Goal: Information Seeking & Learning: Learn about a topic

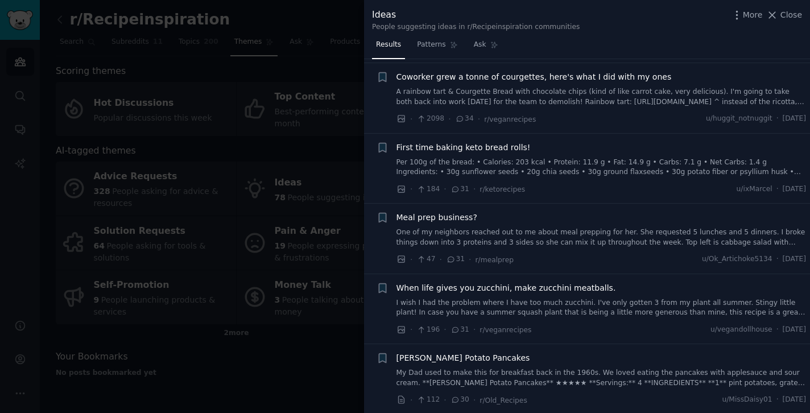
scroll to position [489, 0]
click at [212, 368] on div at bounding box center [405, 206] width 810 height 413
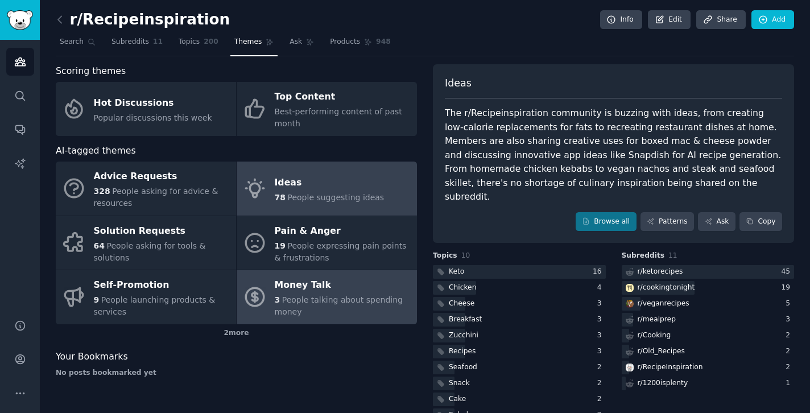
click at [286, 302] on span "People talking about spending money" at bounding box center [339, 305] width 128 height 21
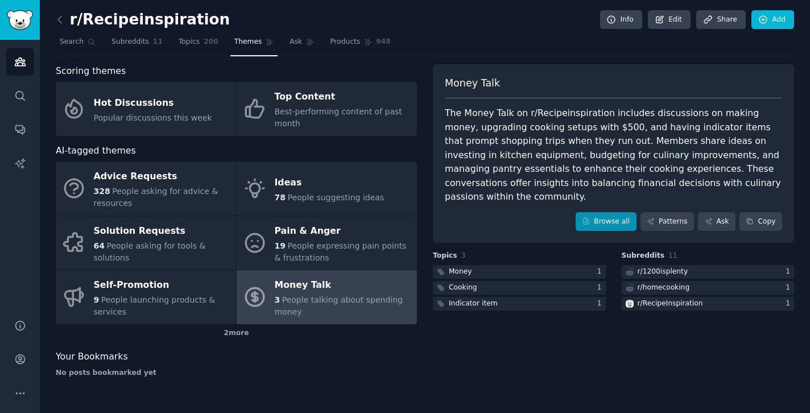
click at [597, 212] on link "Browse all" at bounding box center [606, 221] width 61 height 19
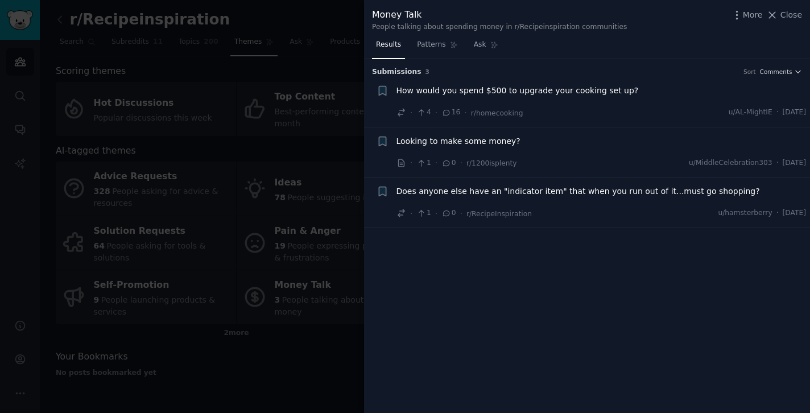
click at [285, 366] on div at bounding box center [405, 206] width 810 height 413
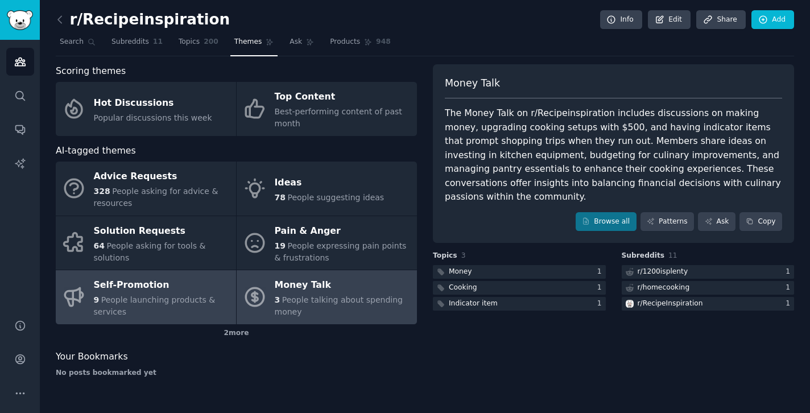
click at [155, 300] on span "People launching products & services" at bounding box center [155, 305] width 122 height 21
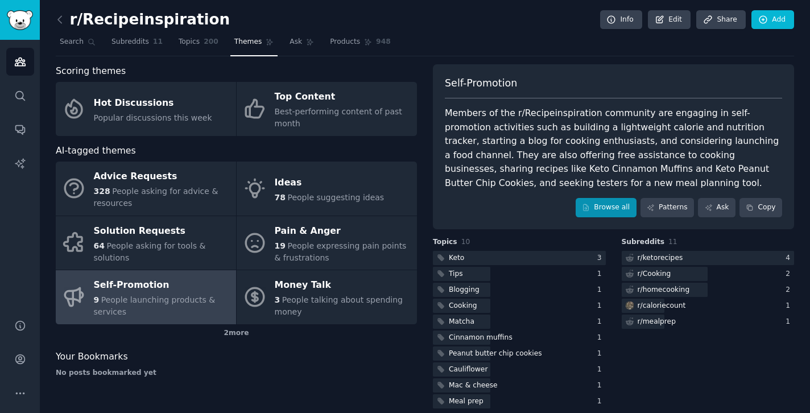
click at [607, 204] on link "Browse all" at bounding box center [606, 207] width 61 height 19
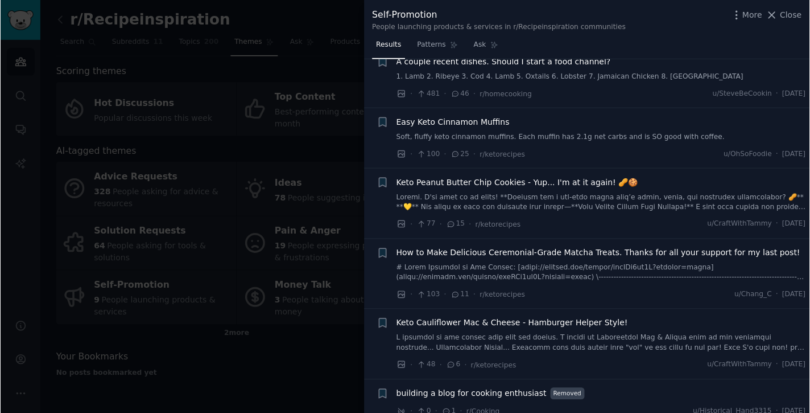
scroll to position [39, 0]
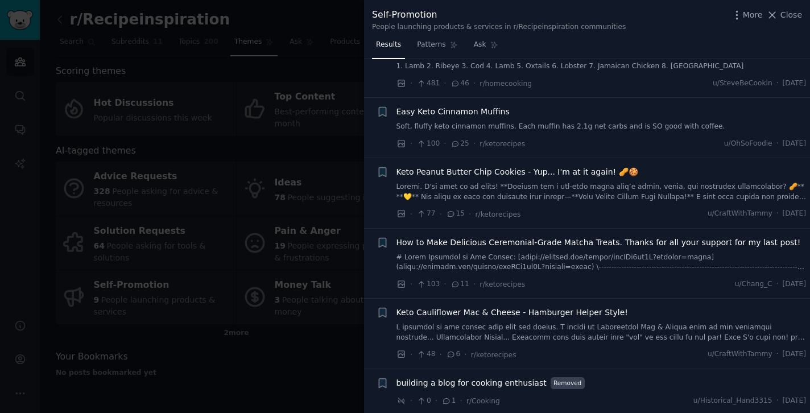
click at [234, 404] on div at bounding box center [405, 206] width 810 height 413
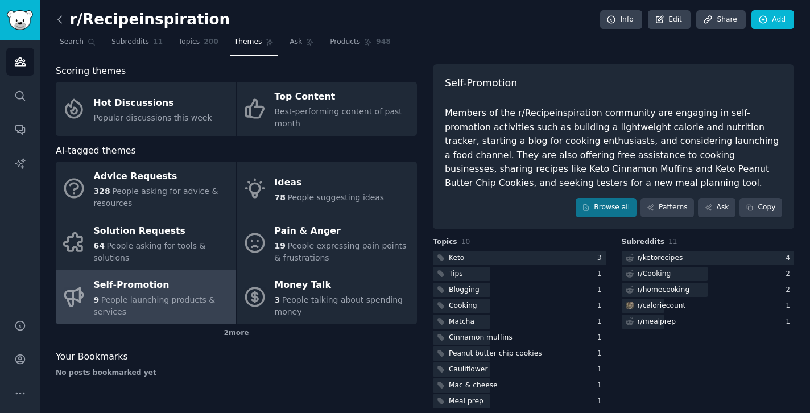
click at [57, 23] on icon at bounding box center [60, 20] width 12 height 12
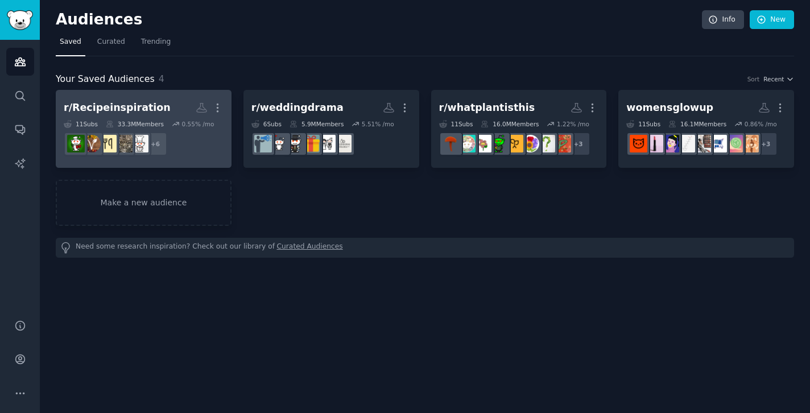
drag, startPoint x: 166, startPoint y: 105, endPoint x: 139, endPoint y: 105, distance: 26.7
drag, startPoint x: 62, startPoint y: 108, endPoint x: 86, endPoint y: 108, distance: 23.9
click at [169, 110] on h2 "r/Recipeinspiration Custom Audience More" at bounding box center [144, 108] width 160 height 20
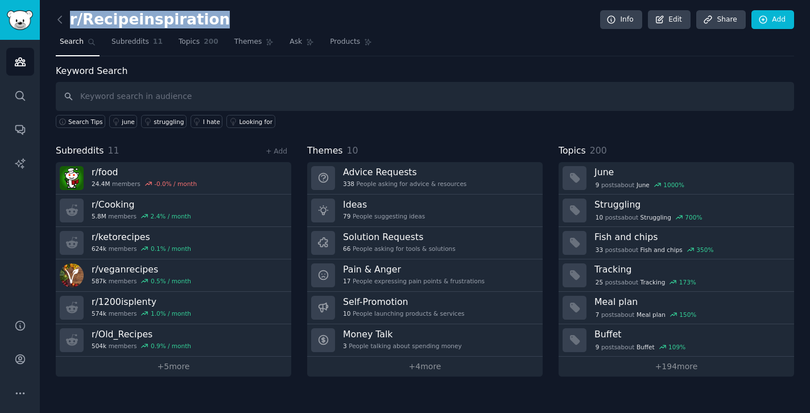
drag, startPoint x: 216, startPoint y: 24, endPoint x: 69, endPoint y: 21, distance: 146.3
click at [69, 21] on div "r/Recipeinspiration Info Edit Share Add" at bounding box center [425, 21] width 739 height 23
copy h2 "r/Recipeinspiration"
click at [57, 22] on icon at bounding box center [60, 20] width 12 height 12
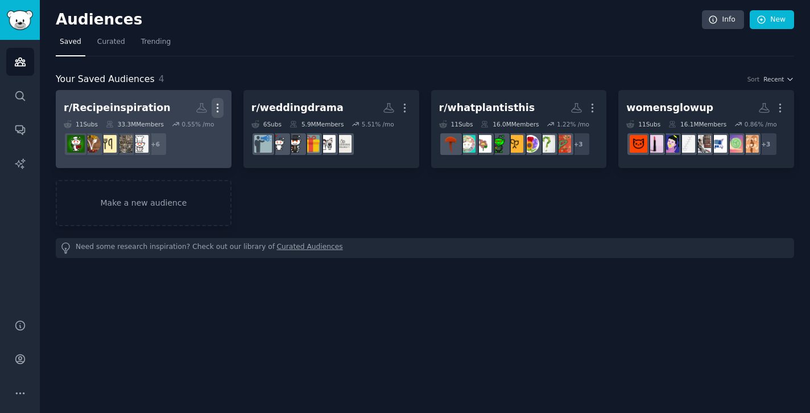
click at [222, 110] on icon "button" at bounding box center [218, 108] width 12 height 12
click at [191, 133] on p "Delete" at bounding box center [187, 132] width 26 height 12
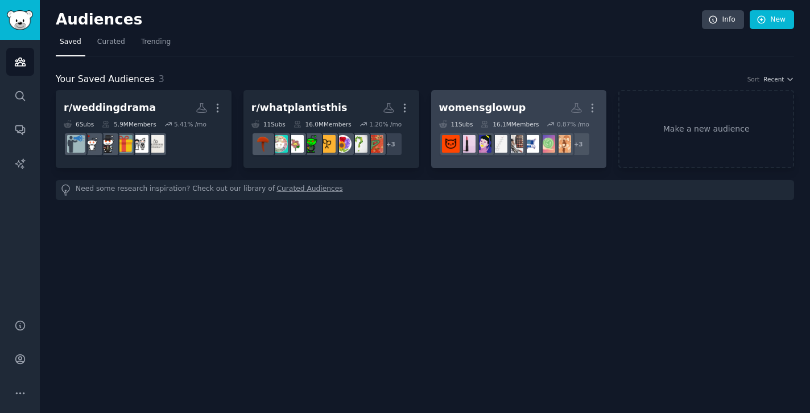
click at [527, 105] on h2 "womensglowup Custom Audience More" at bounding box center [519, 108] width 160 height 20
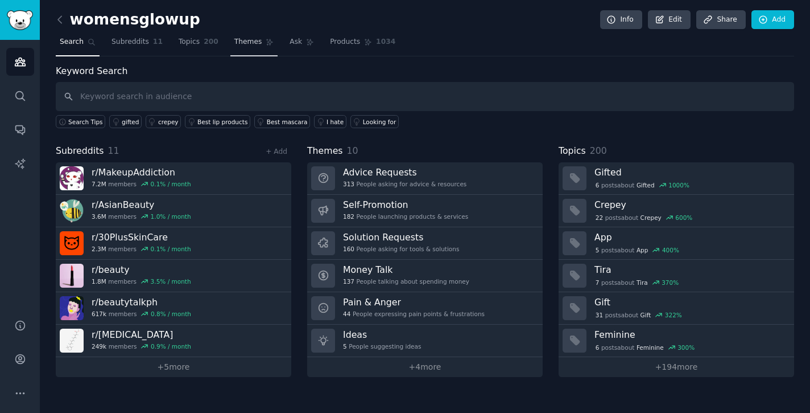
click at [237, 41] on span "Themes" at bounding box center [248, 42] width 28 height 10
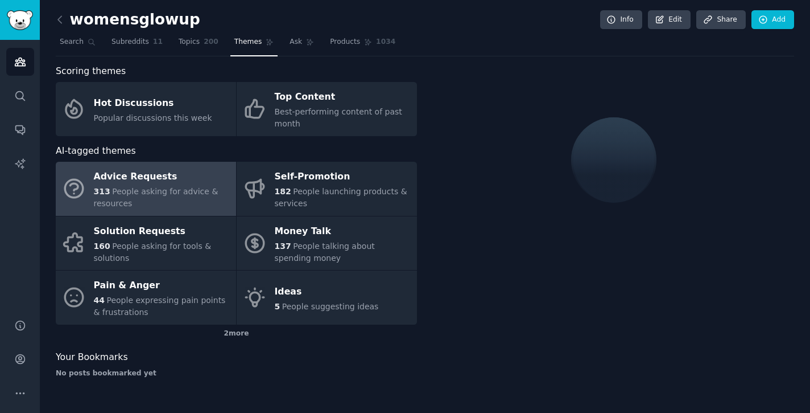
click at [168, 176] on div "Advice Requests" at bounding box center [162, 177] width 137 height 18
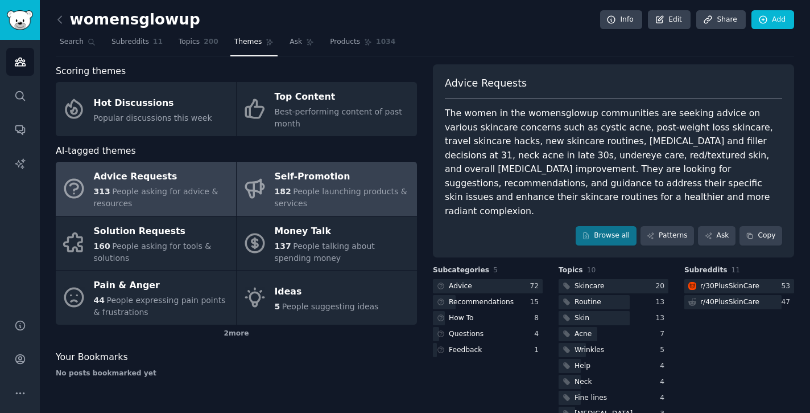
click at [298, 178] on div "Self-Promotion" at bounding box center [343, 177] width 137 height 18
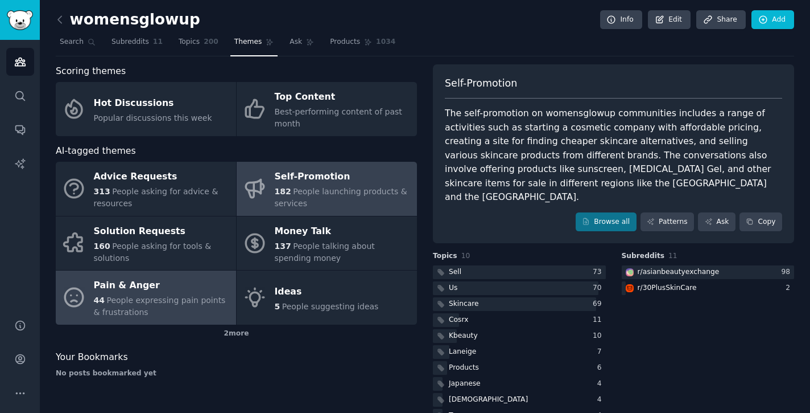
click at [170, 299] on span "People expressing pain points & frustrations" at bounding box center [160, 305] width 132 height 21
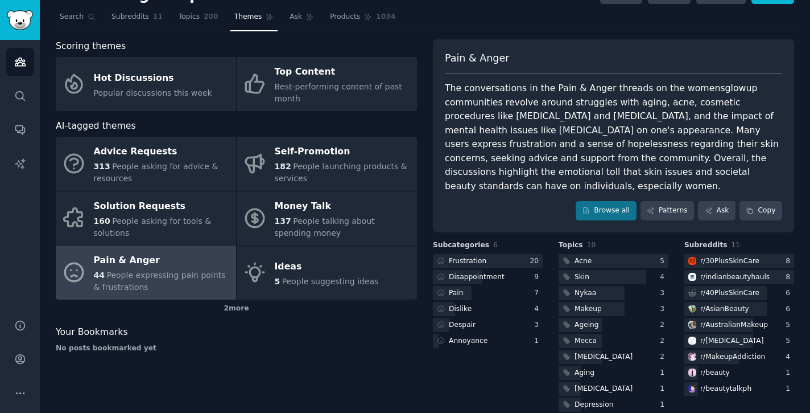
scroll to position [24, 0]
click at [611, 201] on link "Browse all" at bounding box center [606, 210] width 61 height 19
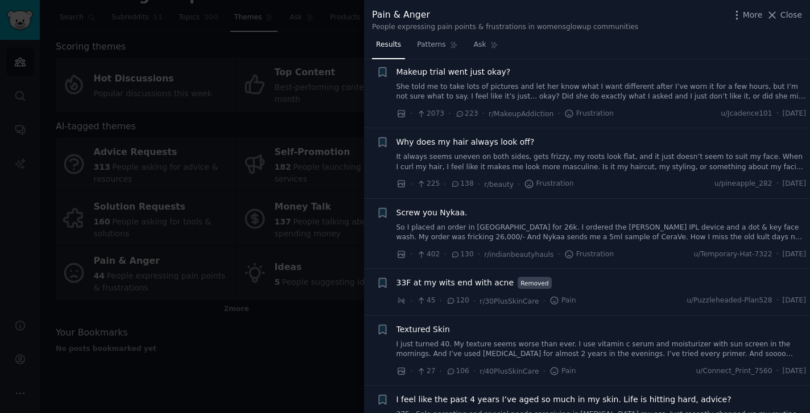
scroll to position [102, 0]
click at [204, 114] on div at bounding box center [405, 206] width 810 height 413
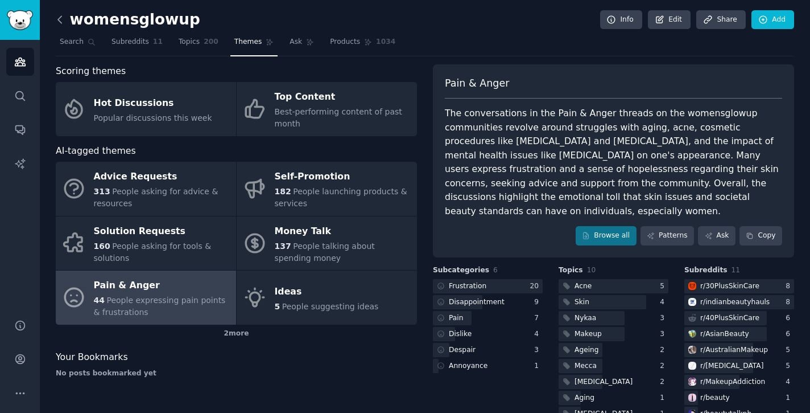
click at [64, 15] on icon at bounding box center [60, 20] width 12 height 12
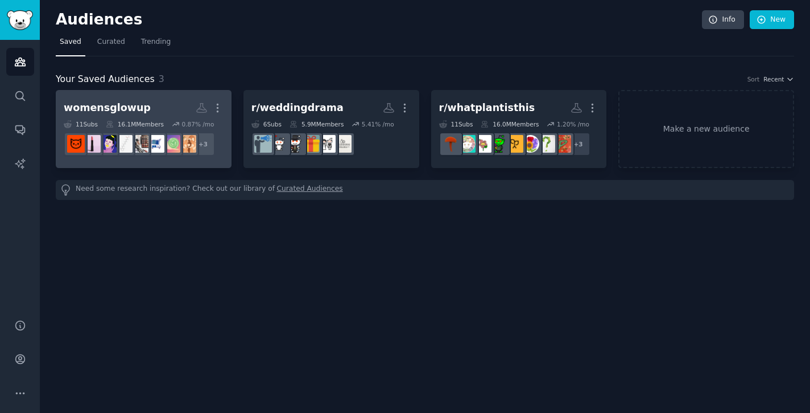
click at [146, 106] on h2 "womensglowup More" at bounding box center [144, 108] width 160 height 20
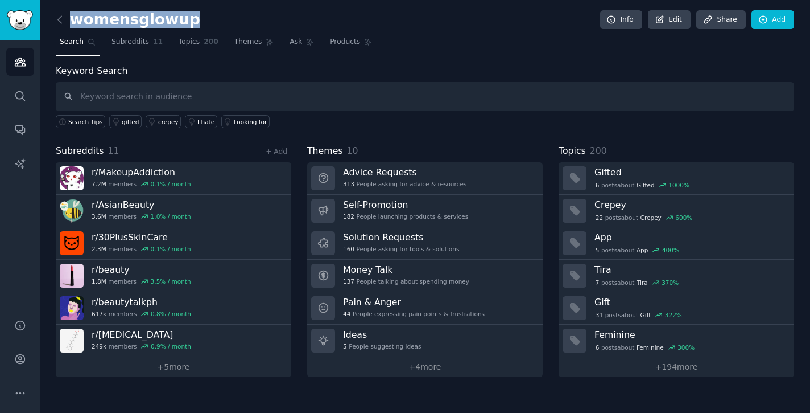
drag, startPoint x: 204, startPoint y: 26, endPoint x: 64, endPoint y: 27, distance: 139.4
click at [64, 27] on div "womensglowup Info Edit Share Add" at bounding box center [425, 21] width 739 height 23
copy h2 "womensglowup"
click at [61, 22] on icon at bounding box center [59, 19] width 3 height 7
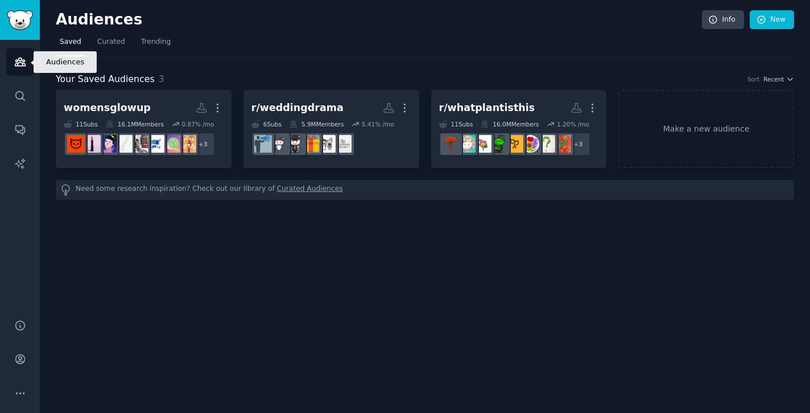
click at [27, 61] on link "Audiences" at bounding box center [20, 62] width 28 height 28
click at [73, 50] on link "Saved" at bounding box center [71, 44] width 30 height 23
click at [14, 63] on icon "Sidebar" at bounding box center [20, 62] width 12 height 12
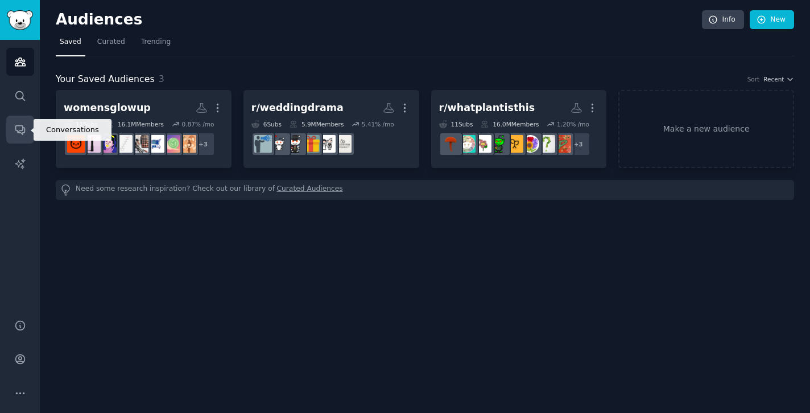
click at [25, 124] on icon "Sidebar" at bounding box center [20, 129] width 12 height 12
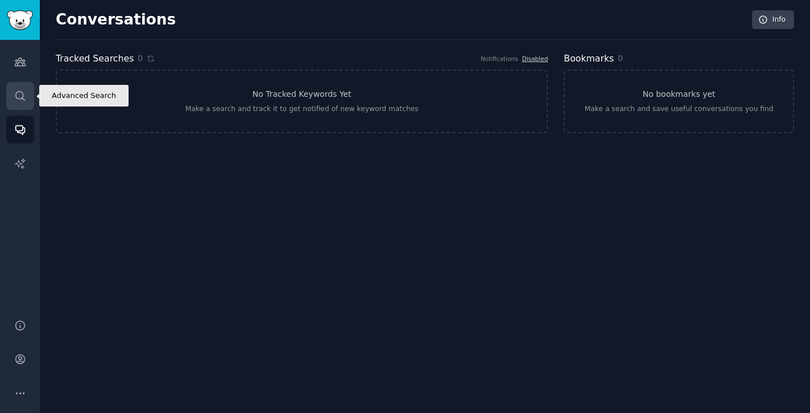
click at [20, 100] on icon "Sidebar" at bounding box center [20, 96] width 12 height 12
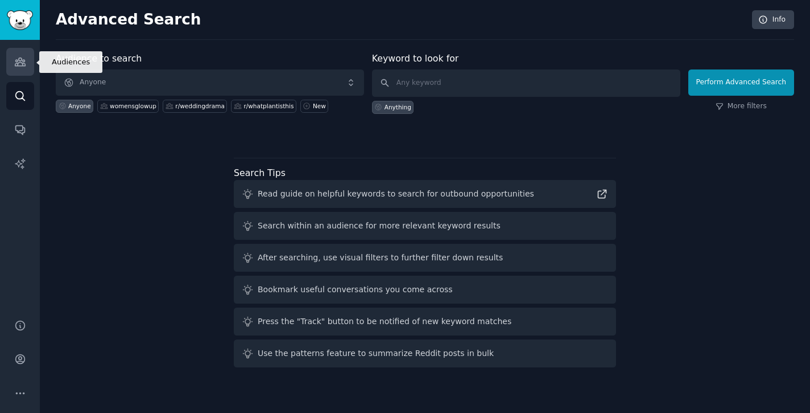
click at [19, 61] on icon "Sidebar" at bounding box center [20, 62] width 12 height 12
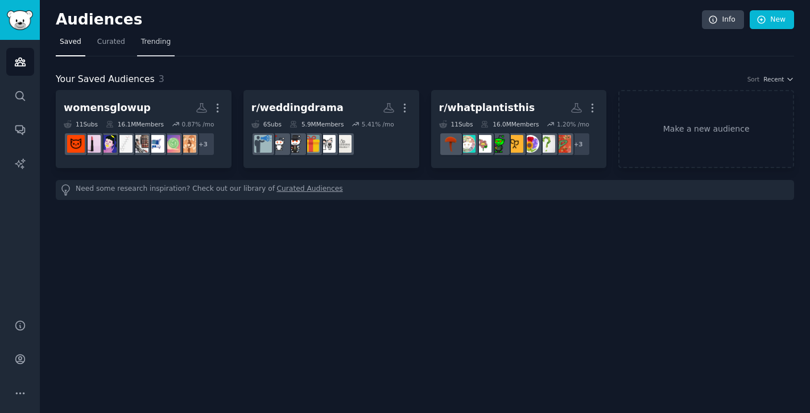
click at [160, 43] on span "Trending" at bounding box center [156, 42] width 30 height 10
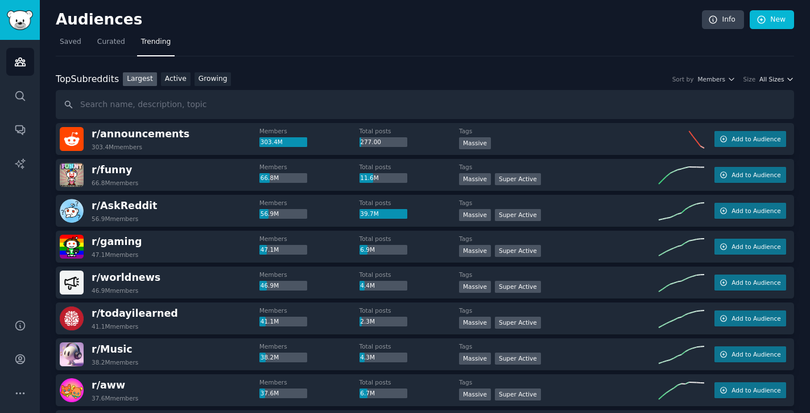
click at [781, 77] on span "All Sizes" at bounding box center [772, 79] width 24 height 8
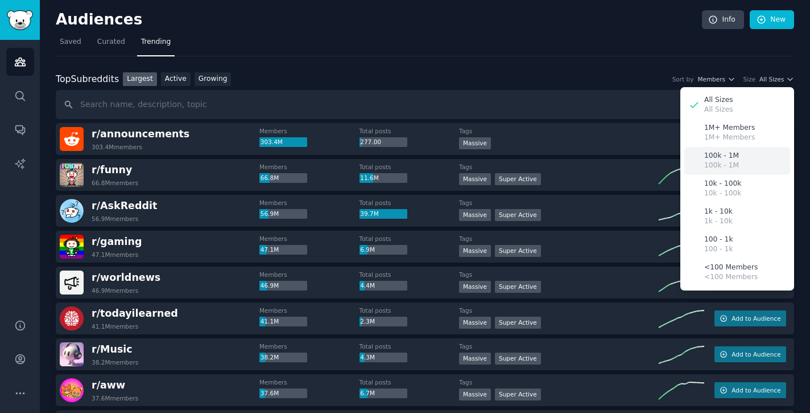
click at [725, 151] on p "100k - 1M" at bounding box center [721, 156] width 35 height 10
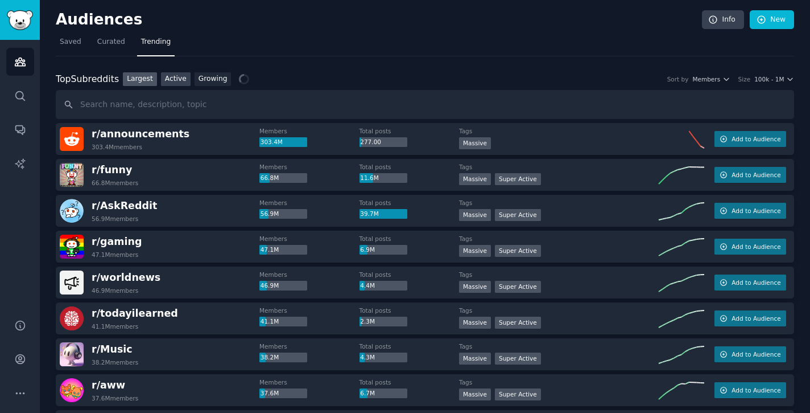
click at [182, 75] on link "Active" at bounding box center [176, 79] width 30 height 14
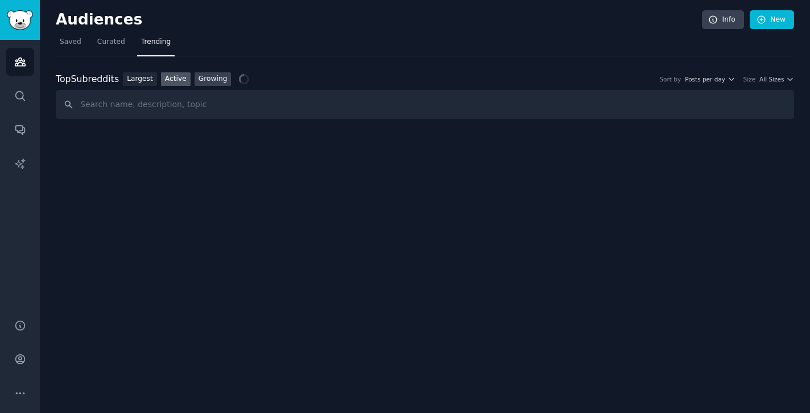
click at [219, 77] on link "Growing" at bounding box center [213, 79] width 37 height 14
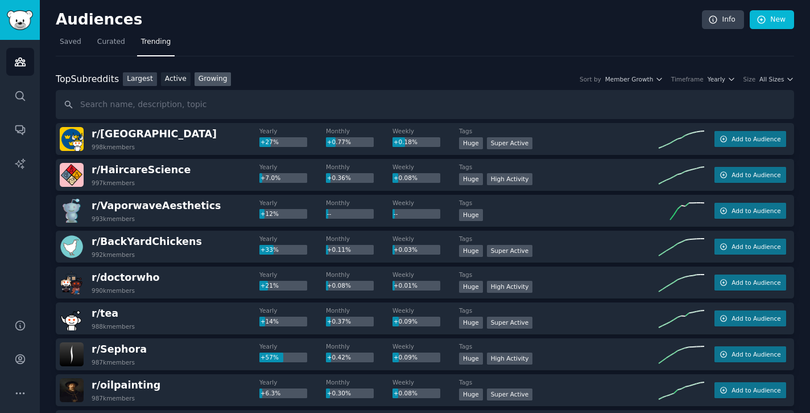
click at [147, 77] on link "Largest" at bounding box center [140, 79] width 34 height 14
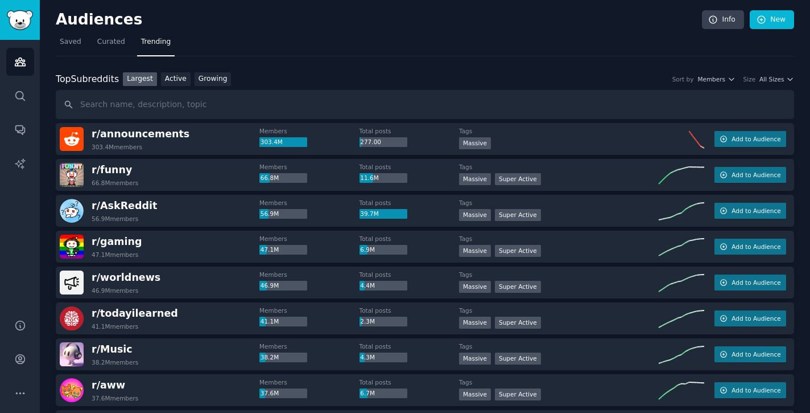
click at [782, 84] on div "Top Subreddits Top Subreddits Largest Active Growing Sort by Members Size All S…" at bounding box center [425, 79] width 739 height 14
click at [782, 83] on div "Top Subreddits Top Subreddits Largest Active Growing Sort by Members Size All S…" at bounding box center [425, 79] width 739 height 14
click at [776, 78] on span "All Sizes" at bounding box center [772, 79] width 24 height 8
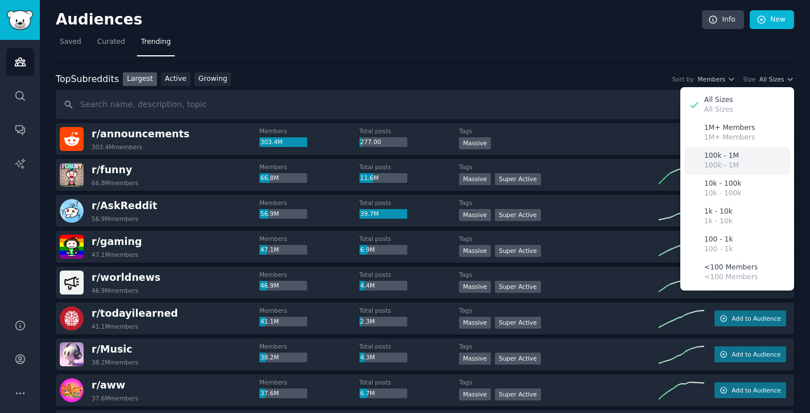
click at [751, 152] on div "100k - 1M 100k - 1M" at bounding box center [738, 161] width 106 height 28
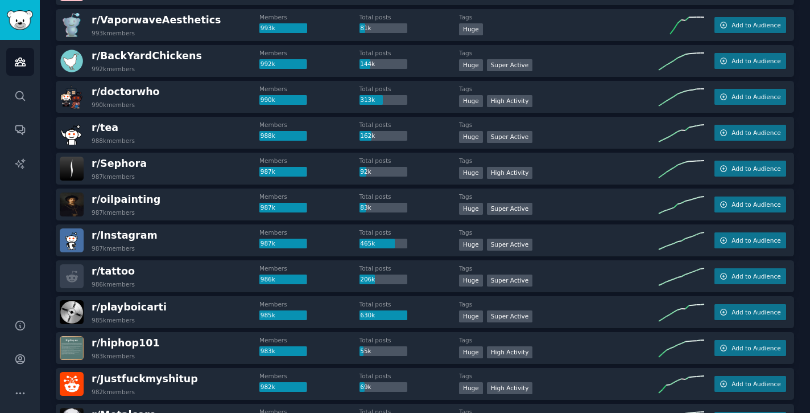
scroll to position [187, 0]
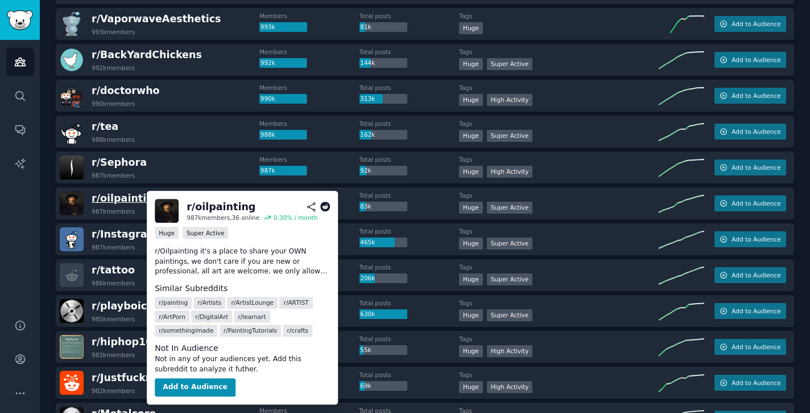
click at [127, 200] on span "r/ oilpainting" at bounding box center [126, 197] width 69 height 11
click at [126, 195] on span "r/ oilpainting" at bounding box center [126, 197] width 69 height 11
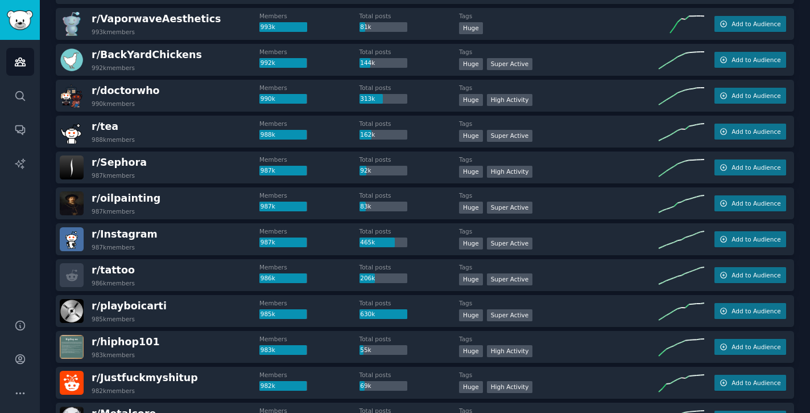
click at [90, 318] on div "r/ playboicarti 985k members" at bounding box center [160, 311] width 200 height 24
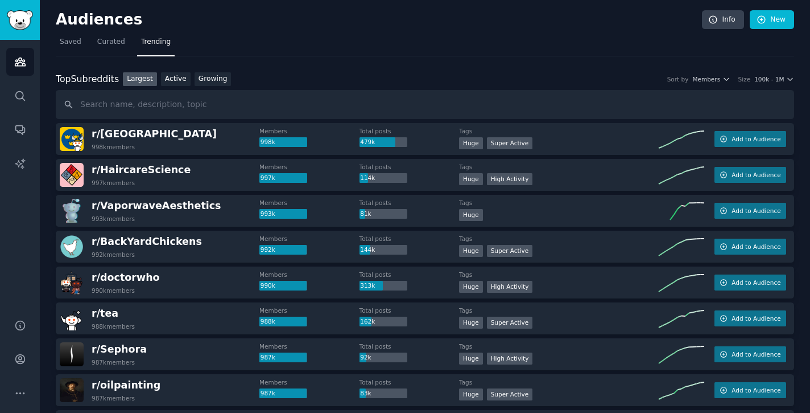
scroll to position [0, 0]
click at [776, 77] on span "100k - 1M" at bounding box center [770, 79] width 30 height 8
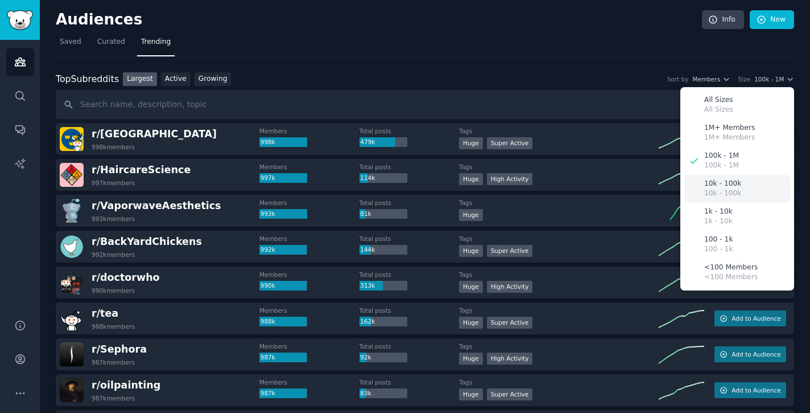
click at [704, 192] on p "10k - 100k" at bounding box center [722, 193] width 37 height 10
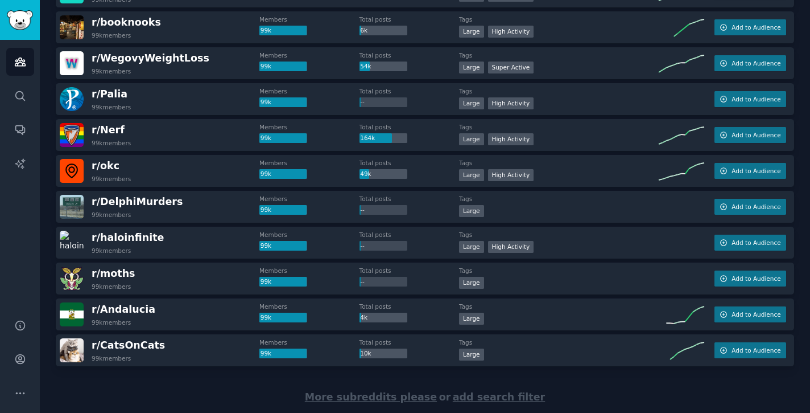
scroll to position [1545, 0]
click at [133, 346] on span "r/ CatsOnCats" at bounding box center [128, 344] width 73 height 11
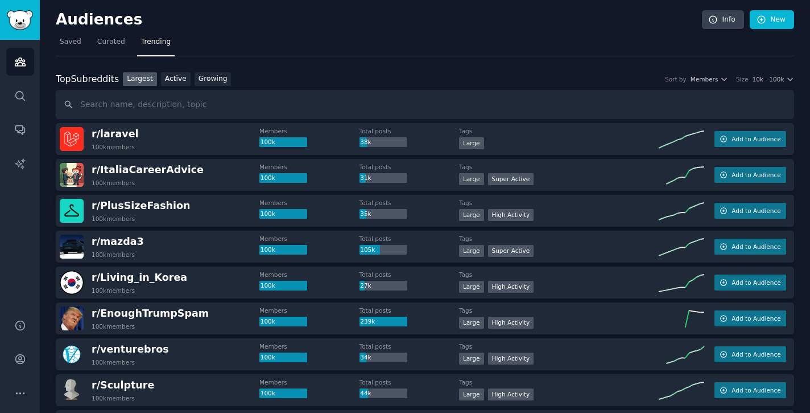
scroll to position [0, 0]
